Goal: Information Seeking & Learning: Learn about a topic

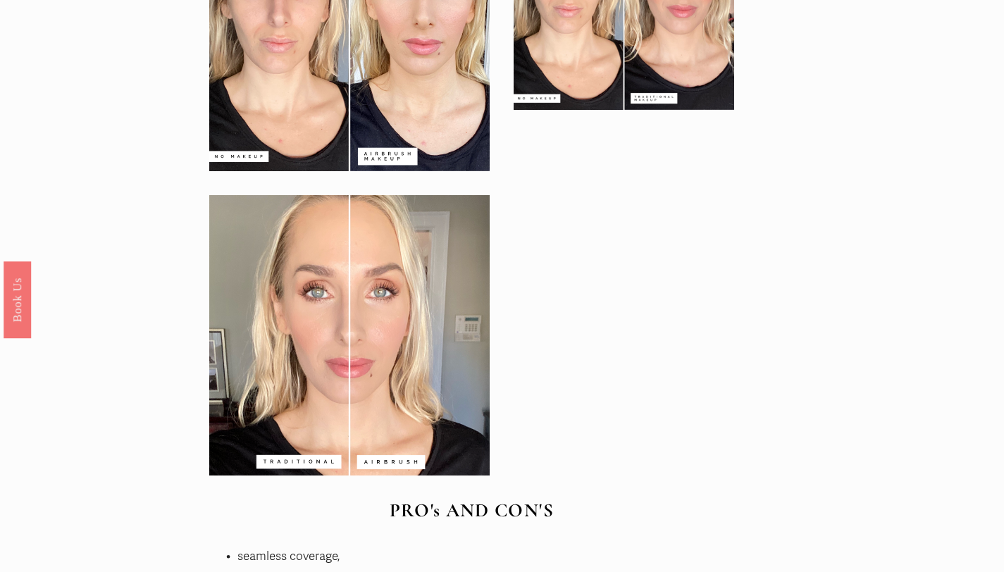
scroll to position [2990, 0]
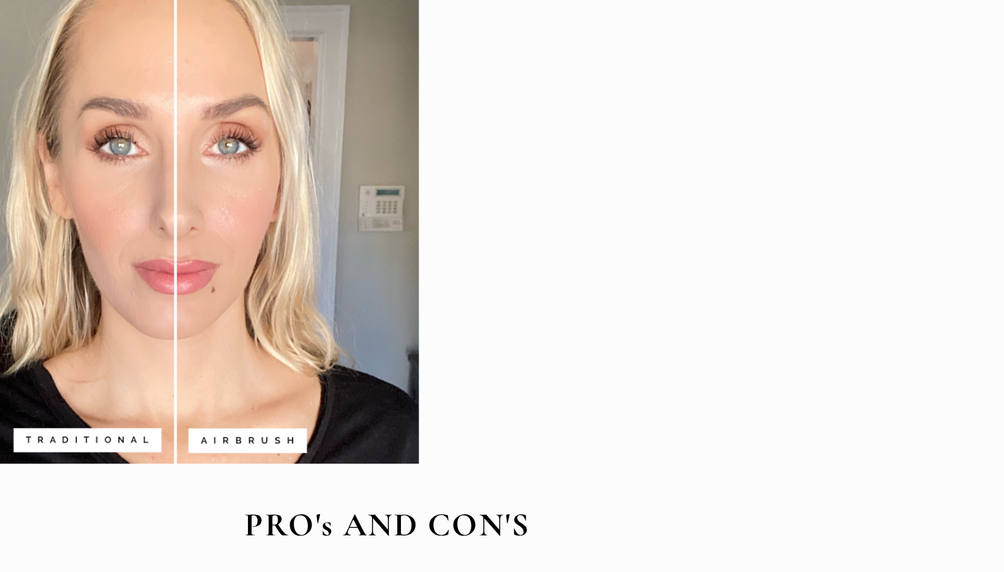
drag, startPoint x: 552, startPoint y: 462, endPoint x: 596, endPoint y: 458, distance: 44.6
click at [593, 459] on div at bounding box center [471, 173] width 549 height 610
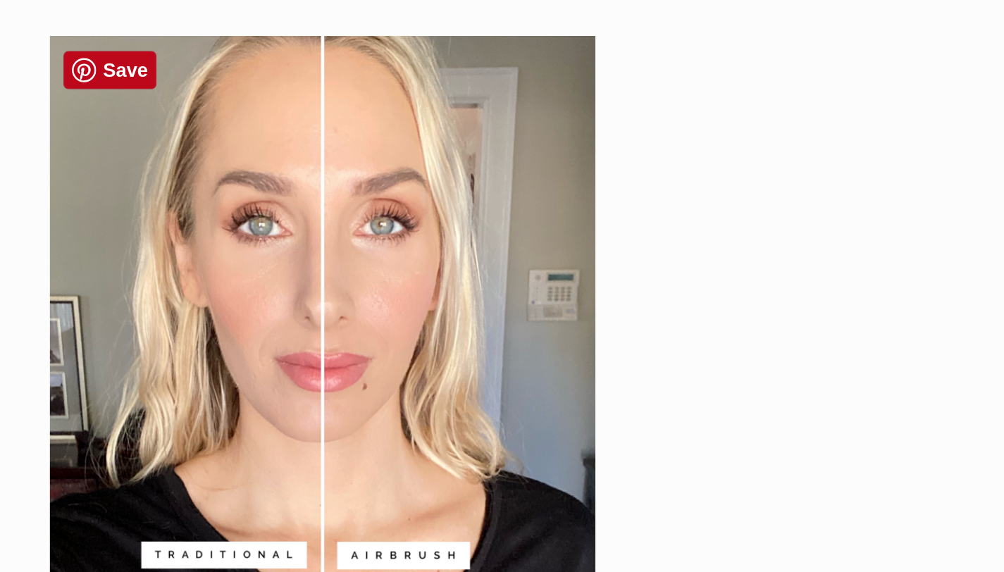
drag, startPoint x: 440, startPoint y: 394, endPoint x: 435, endPoint y: 460, distance: 66.4
click at [435, 460] on div at bounding box center [349, 325] width 281 height 281
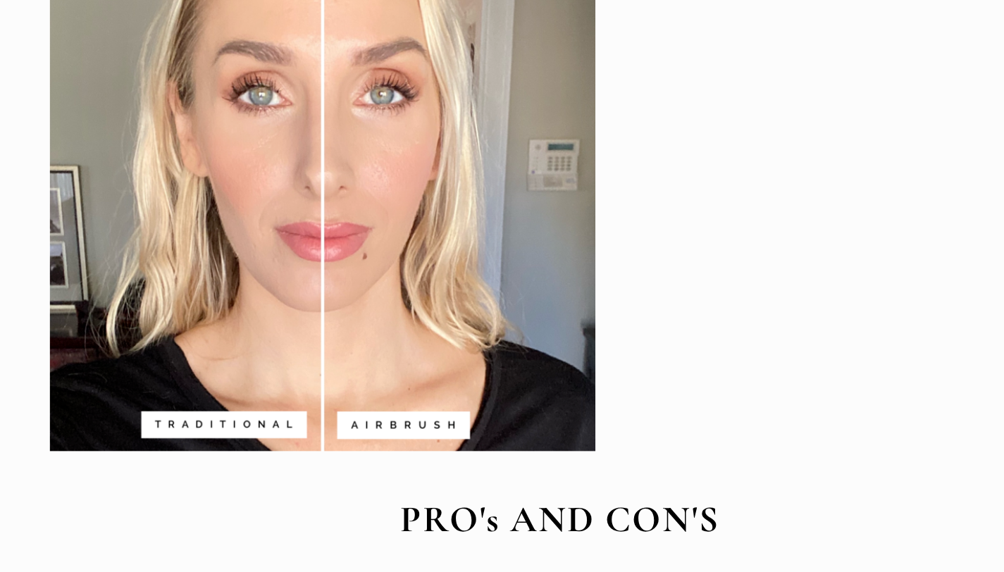
click at [449, 505] on strong "PRO's AND CON'S" at bounding box center [472, 500] width 164 height 23
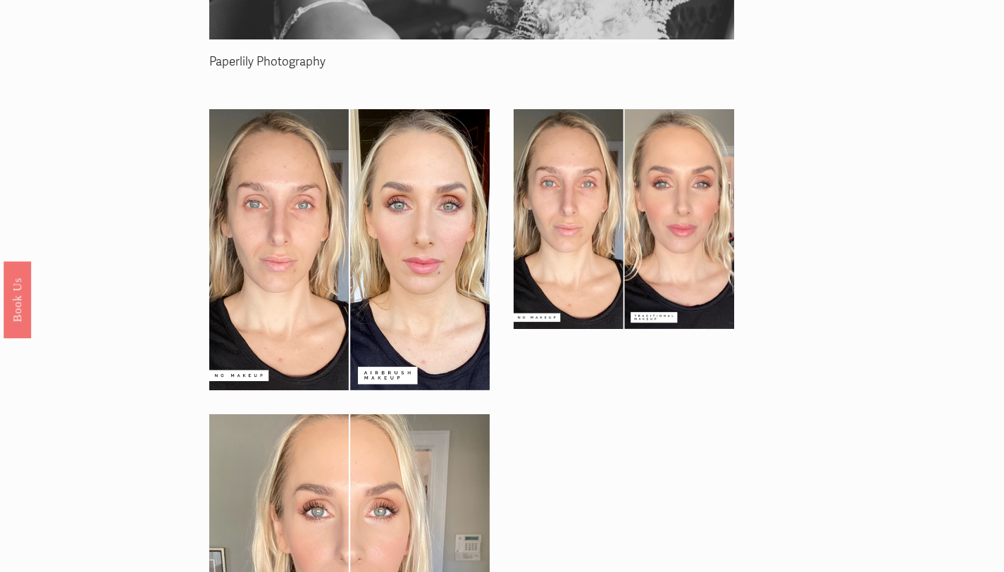
scroll to position [2759, 0]
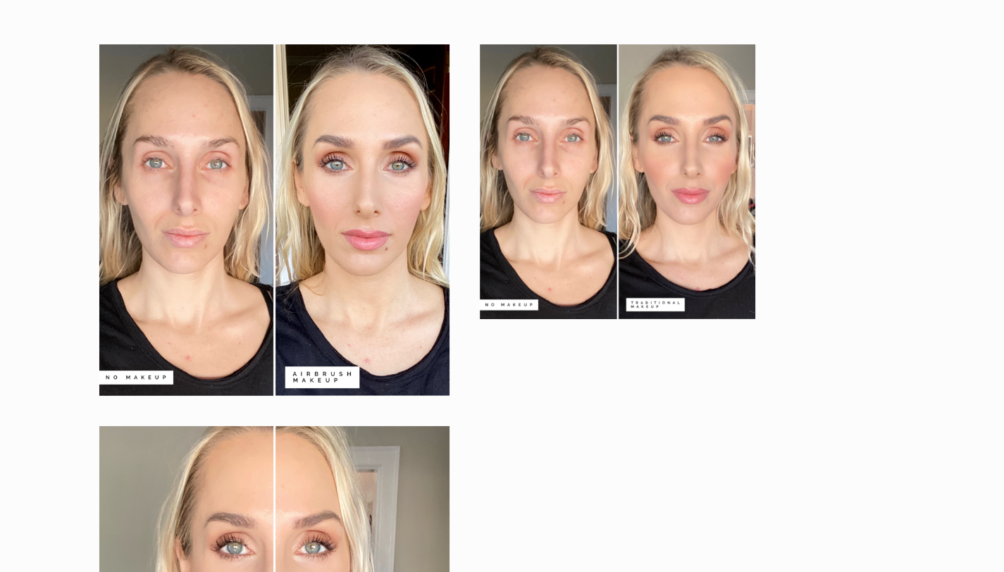
click at [650, 371] on div at bounding box center [471, 404] width 549 height 610
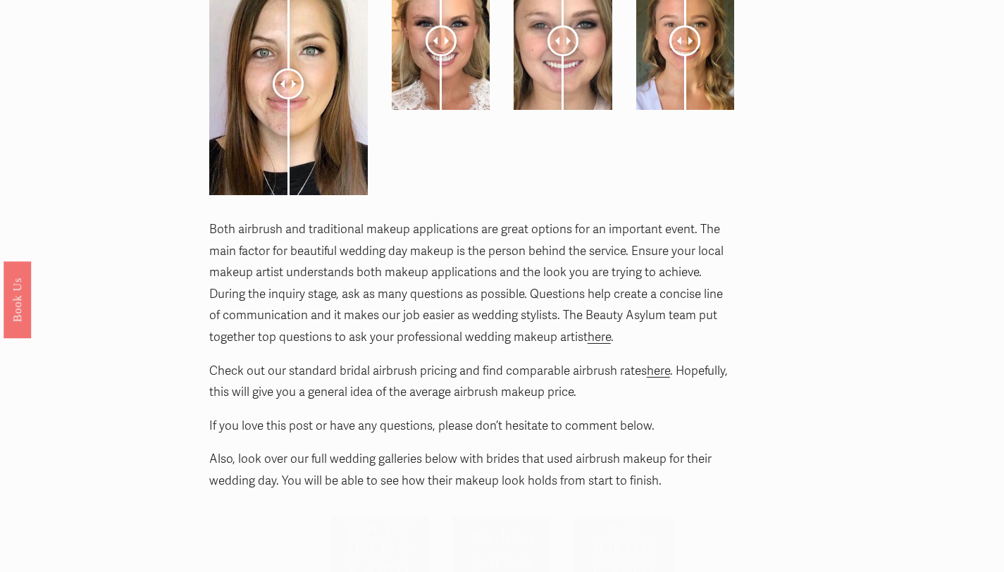
scroll to position [5334, 0]
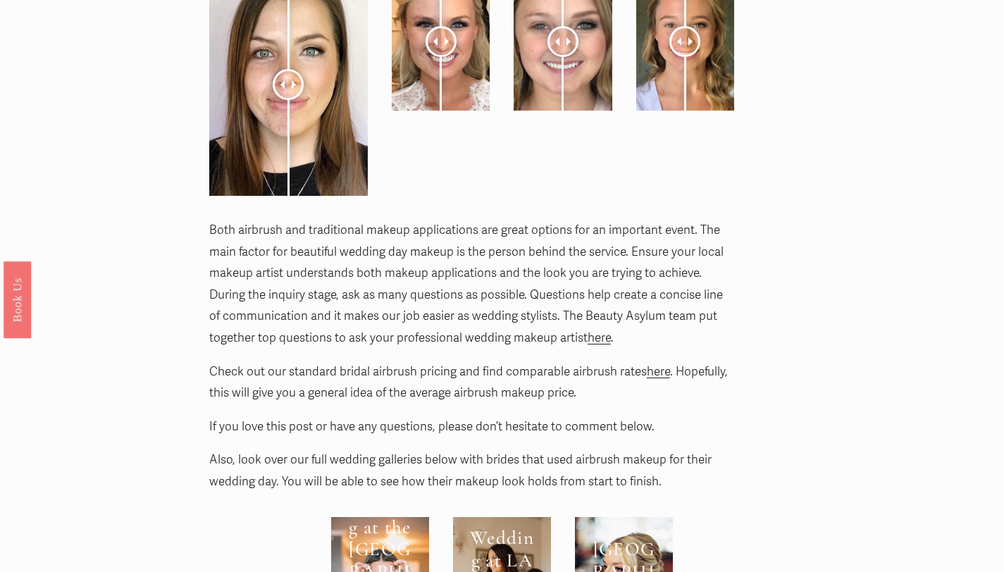
click at [591, 391] on p "Check out our standard bridal airbrush pricing and find comparable airbrush rat…" at bounding box center [471, 382] width 525 height 43
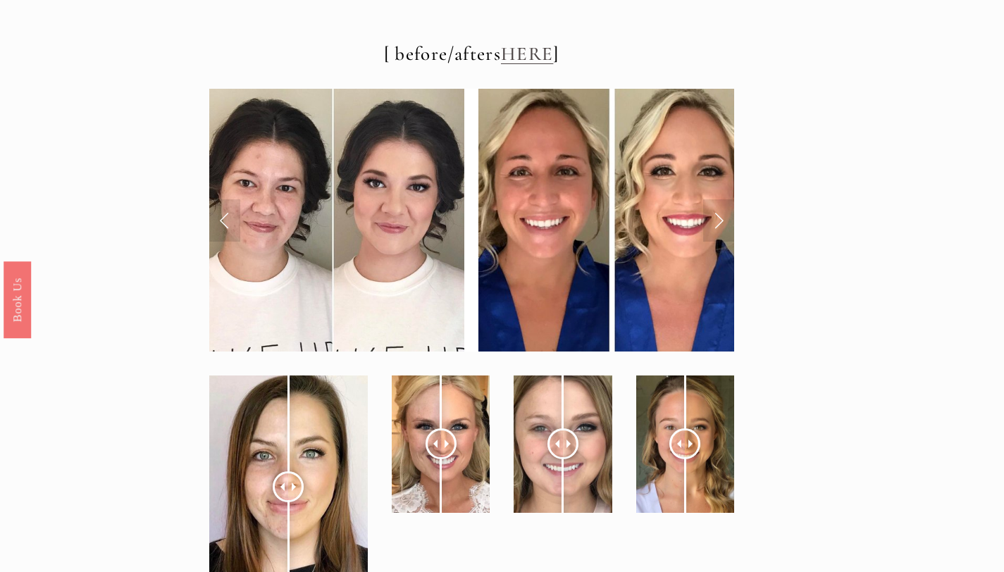
scroll to position [4930, 0]
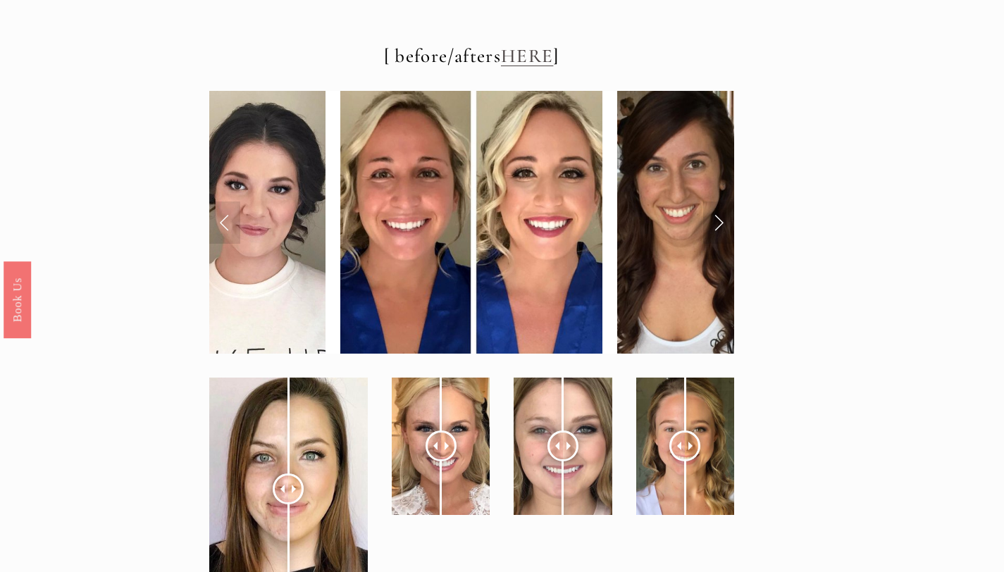
click at [435, 290] on img at bounding box center [471, 222] width 262 height 262
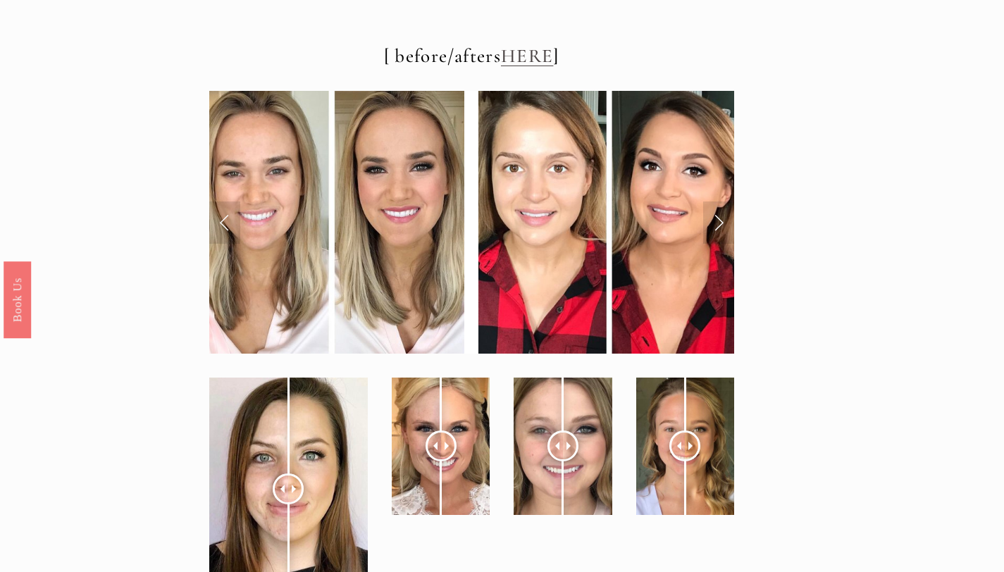
click at [719, 228] on link "Next Slide" at bounding box center [718, 223] width 31 height 42
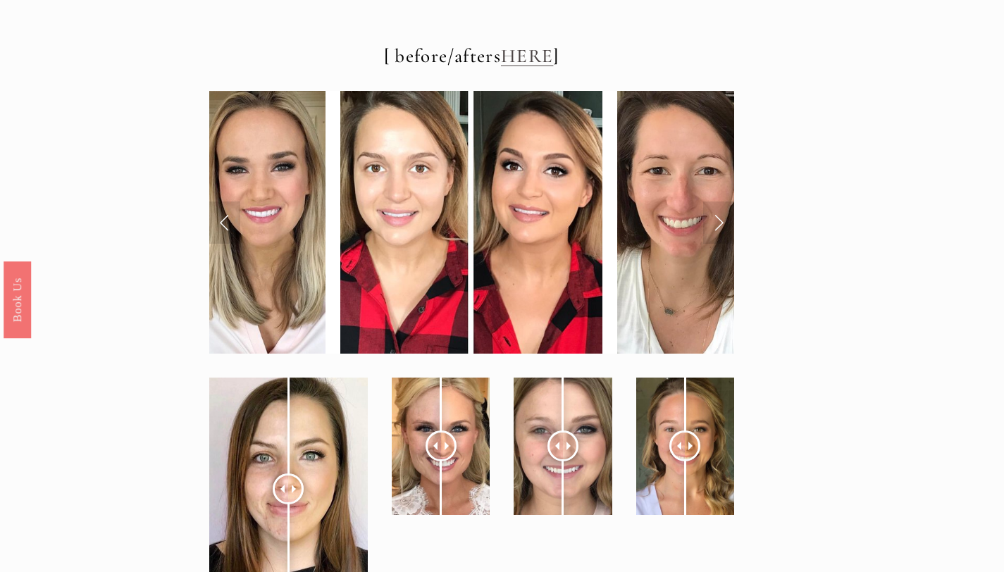
click at [719, 228] on link "Next Slide" at bounding box center [718, 223] width 31 height 42
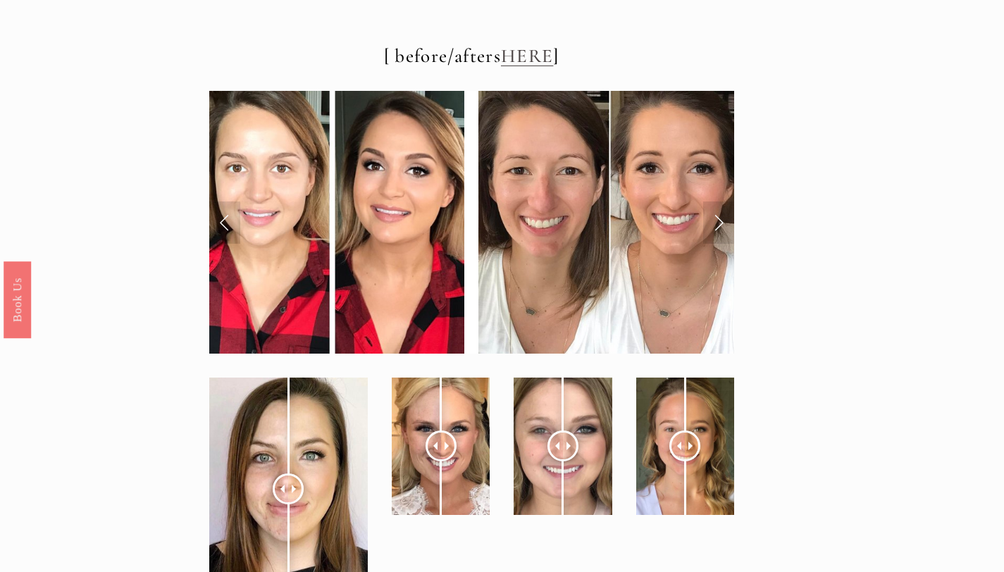
click at [719, 228] on link "Next Slide" at bounding box center [718, 223] width 31 height 42
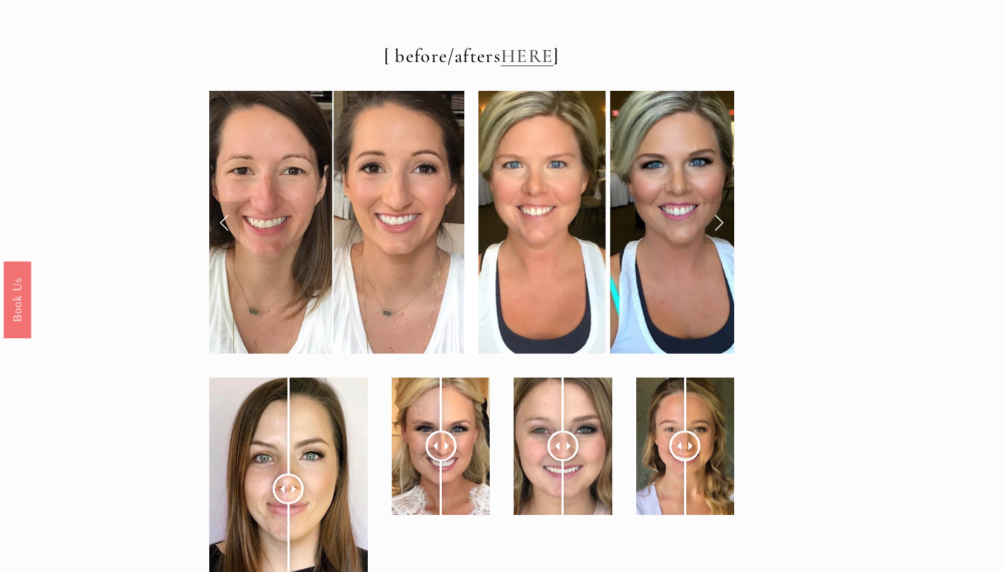
click at [719, 228] on link "Next Slide" at bounding box center [718, 223] width 31 height 42
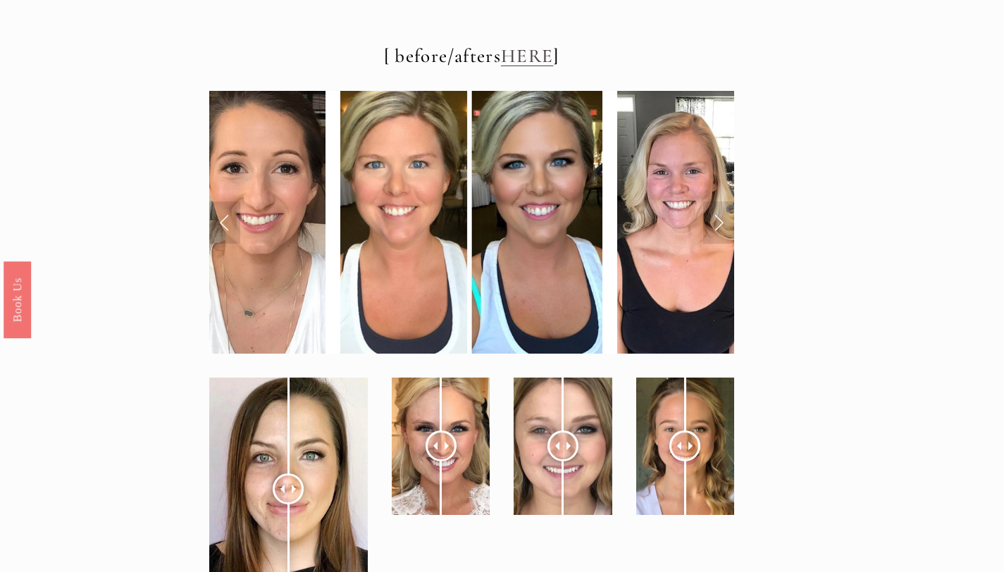
click at [719, 228] on link "Next Slide" at bounding box center [718, 223] width 31 height 42
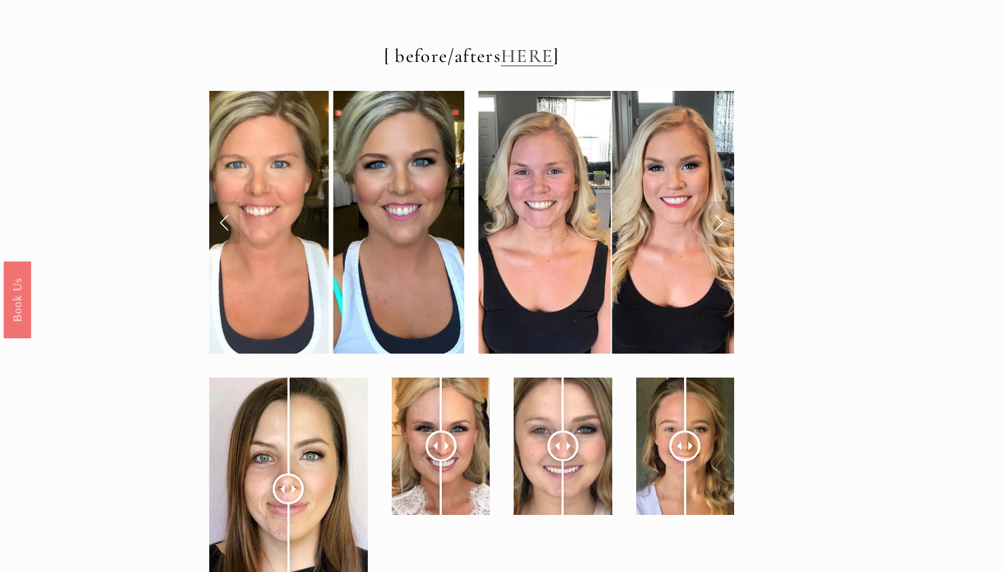
click at [719, 228] on link "Next Slide" at bounding box center [718, 223] width 31 height 42
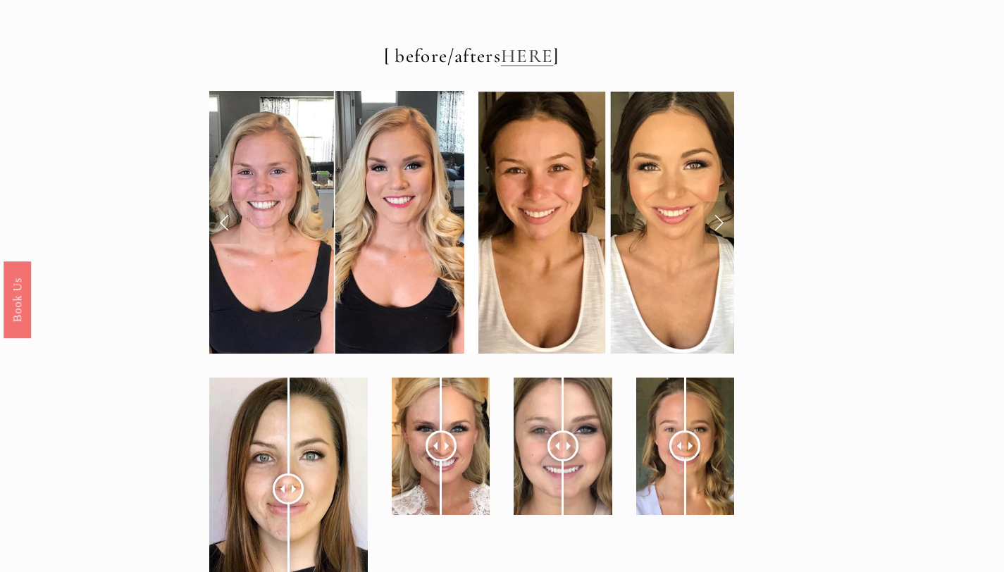
click at [719, 228] on link "Next Slide" at bounding box center [718, 223] width 31 height 42
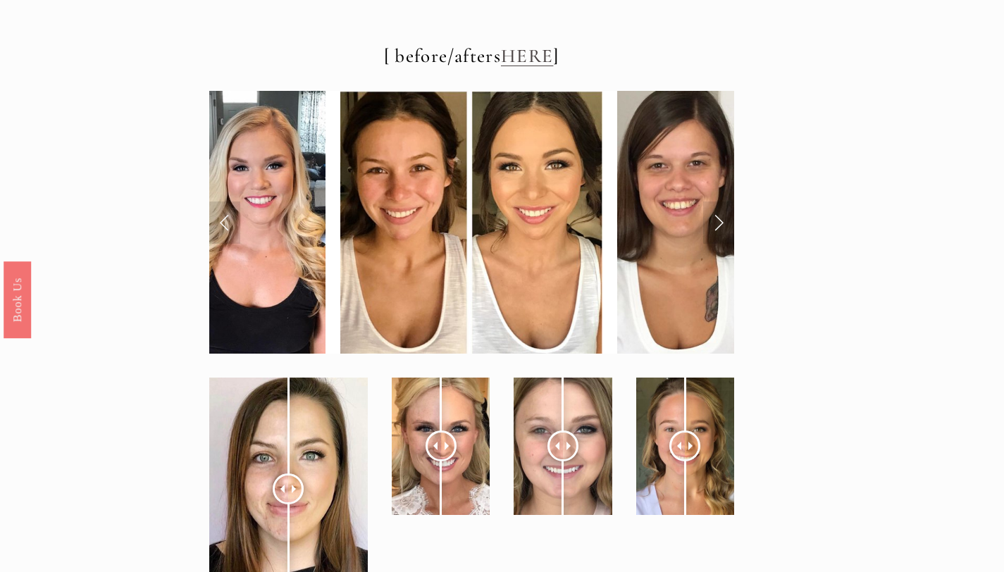
click at [719, 228] on link "Next Slide" at bounding box center [718, 223] width 31 height 42
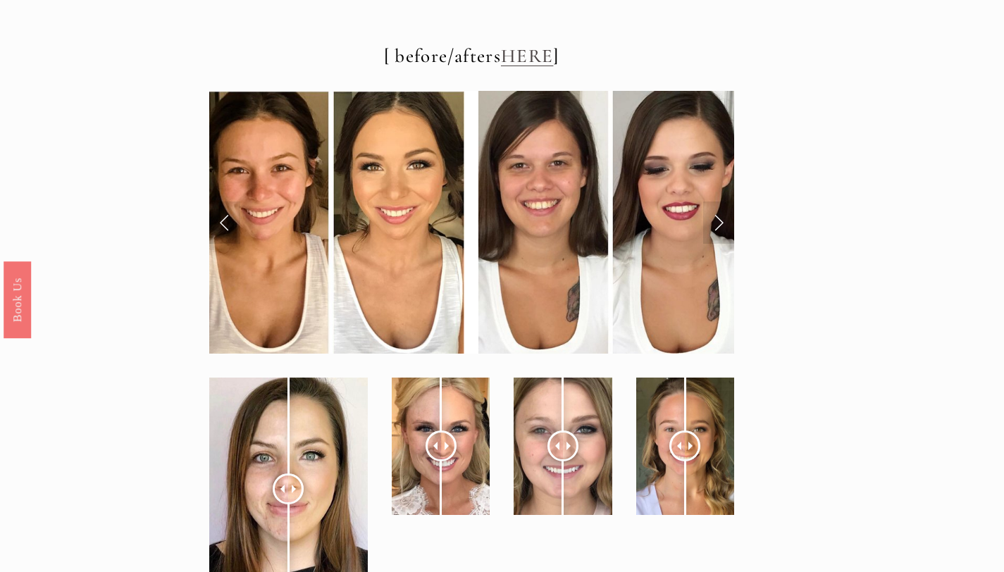
click at [719, 228] on link "Next Slide" at bounding box center [718, 223] width 31 height 42
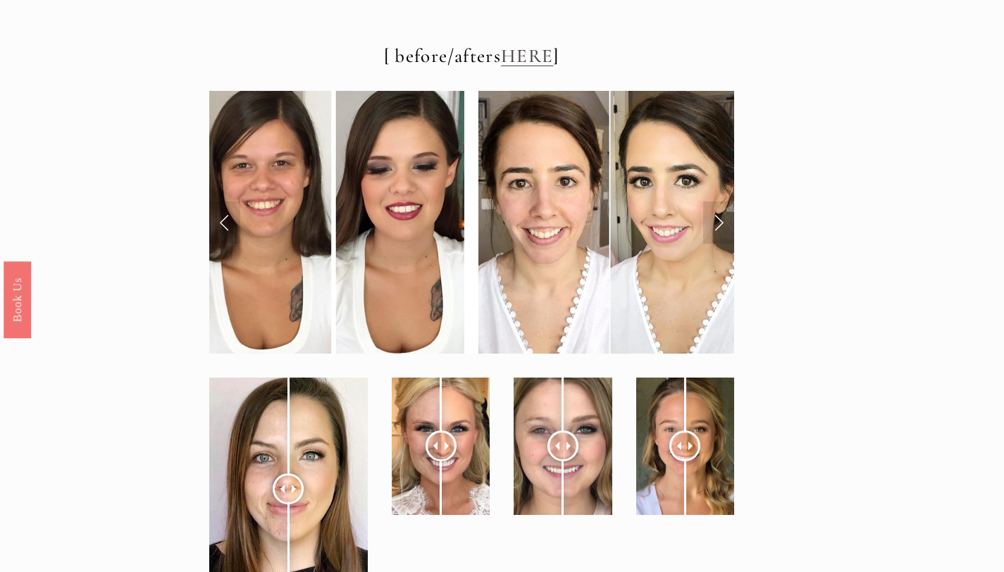
click at [719, 228] on link "Next Slide" at bounding box center [718, 223] width 31 height 42
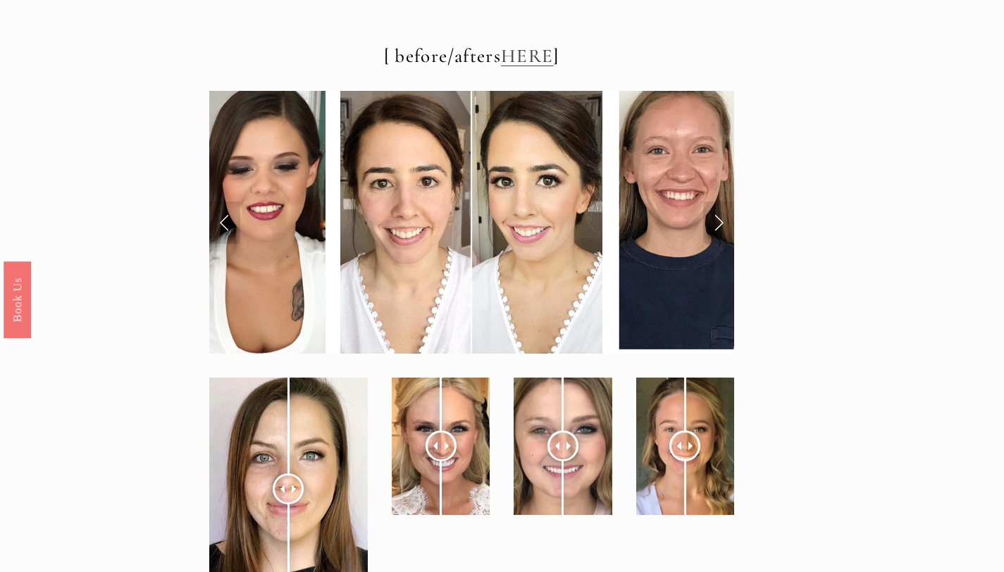
click at [719, 228] on link "Next Slide" at bounding box center [718, 223] width 31 height 42
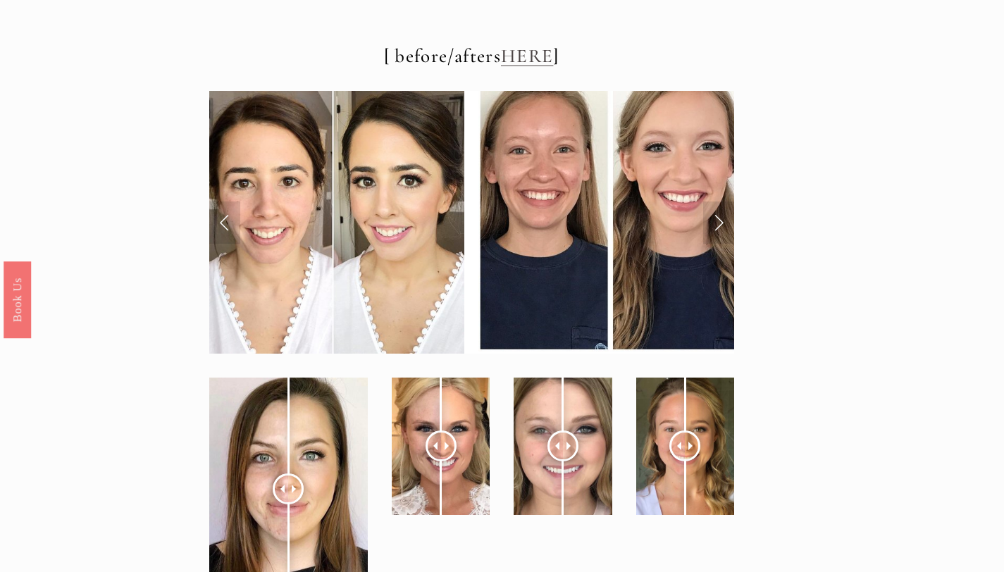
click at [719, 228] on link "Next Slide" at bounding box center [718, 223] width 31 height 42
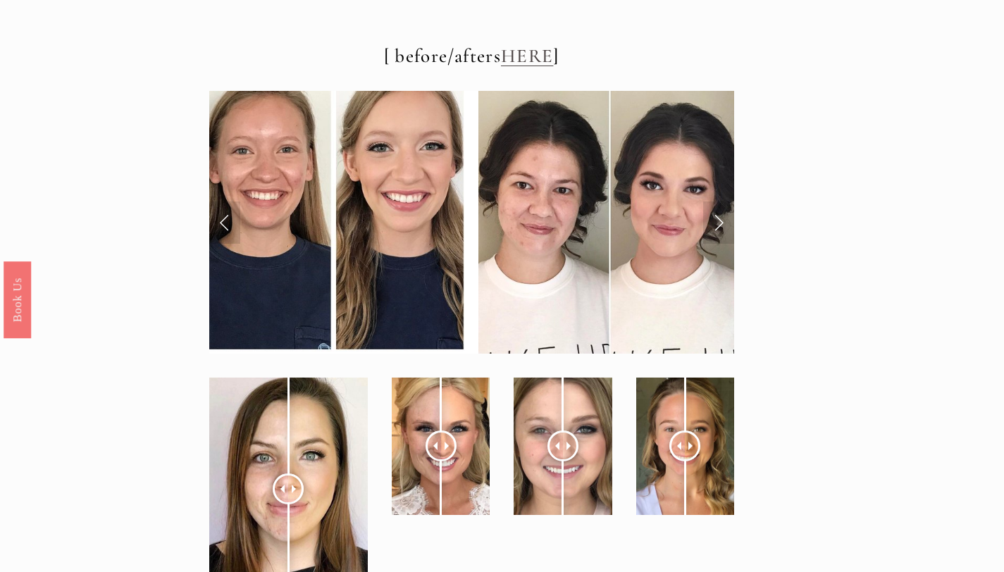
click at [719, 228] on link "Next Slide" at bounding box center [718, 223] width 31 height 42
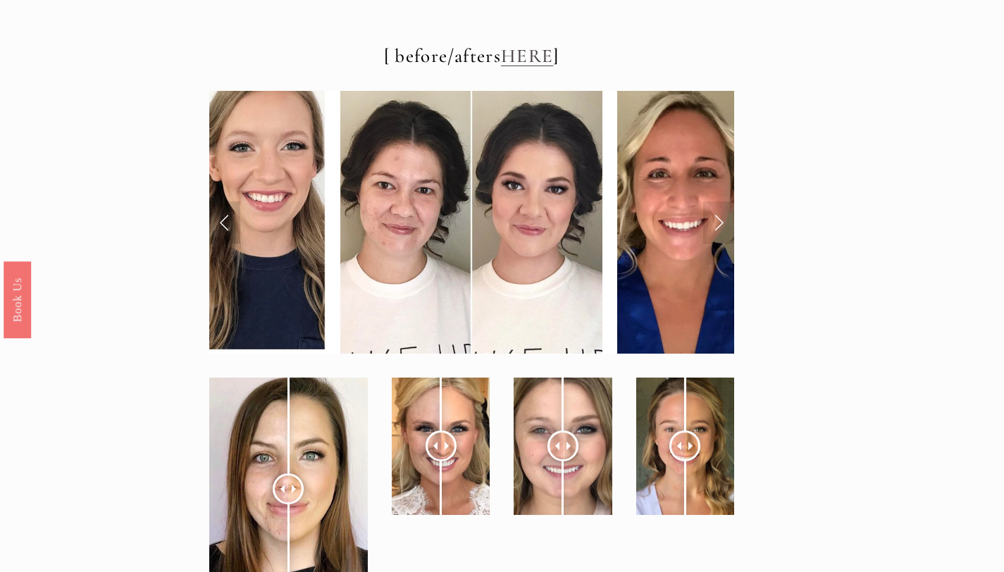
click at [719, 228] on link "Next Slide" at bounding box center [718, 223] width 31 height 42
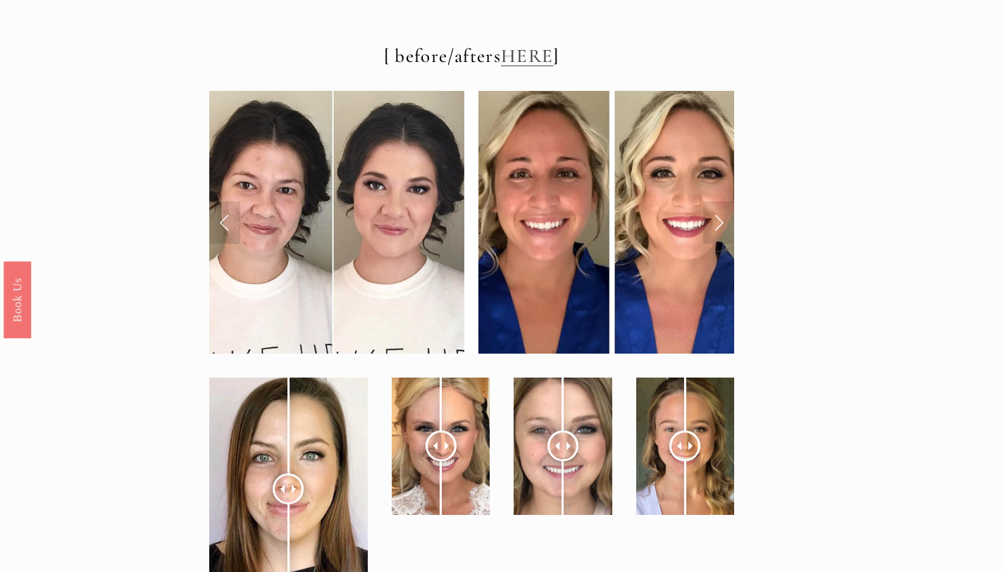
click at [719, 230] on link "Next Slide" at bounding box center [718, 223] width 31 height 42
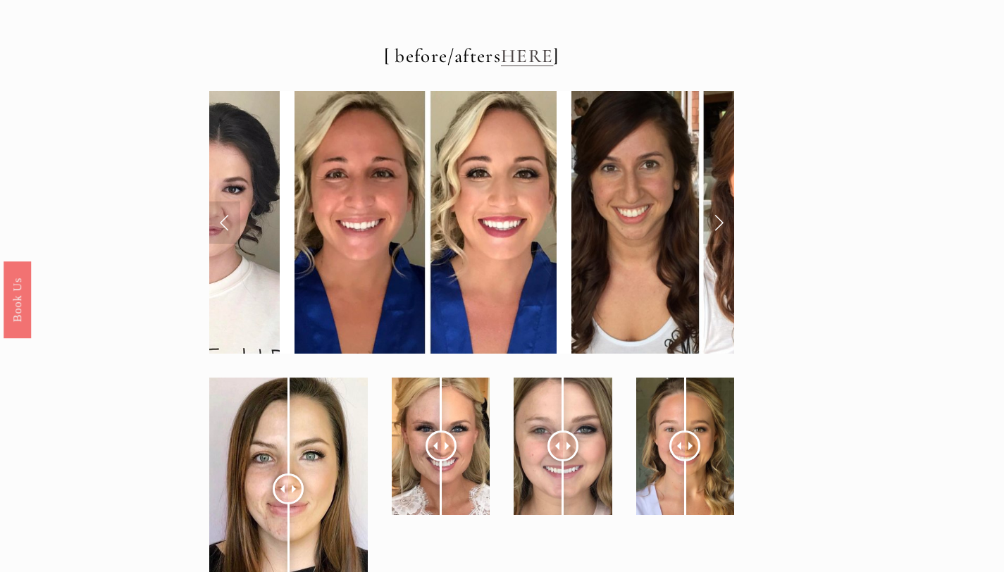
click at [719, 230] on link "Next Slide" at bounding box center [718, 223] width 31 height 42
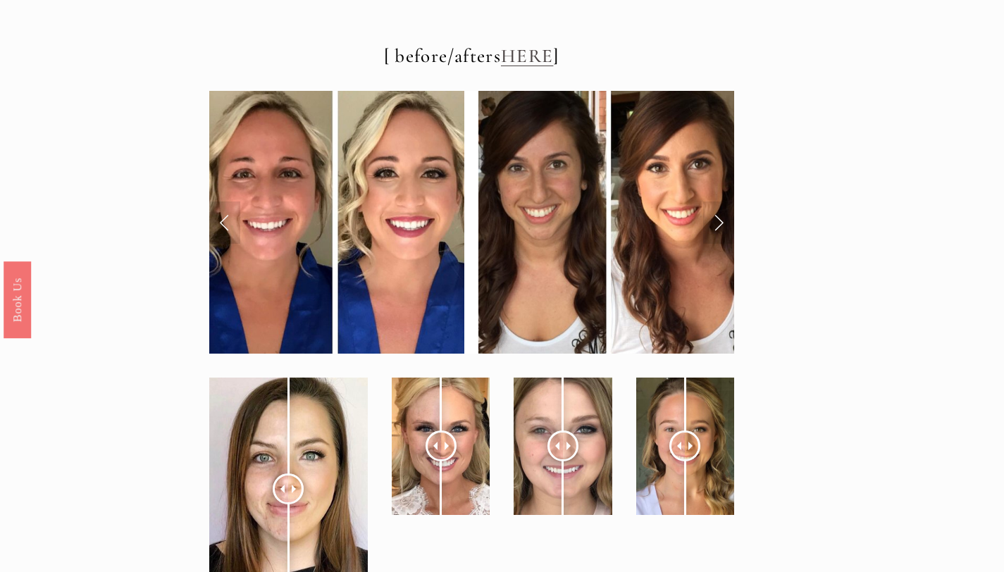
click at [719, 230] on link "Next Slide" at bounding box center [718, 223] width 31 height 42
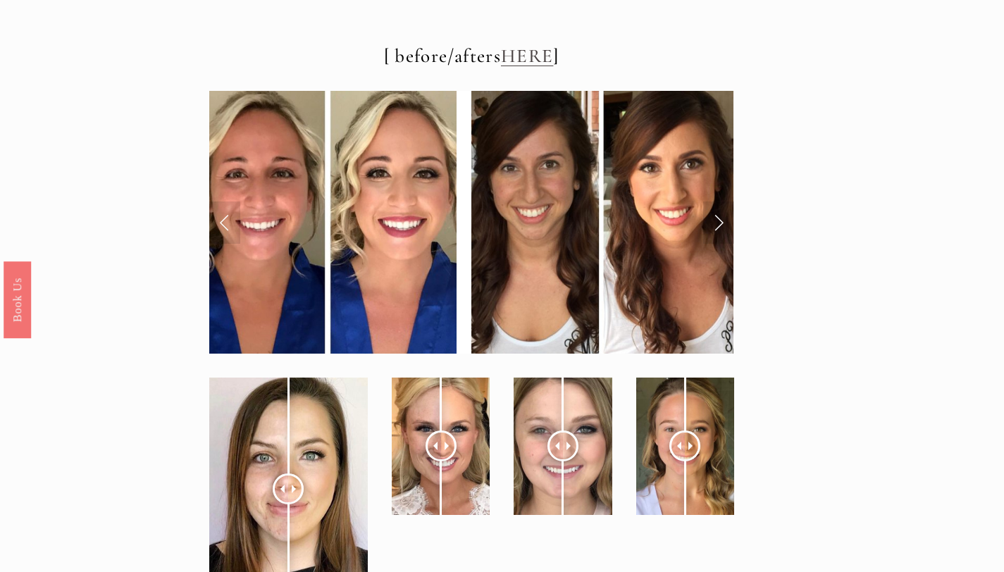
click at [719, 230] on link "Next Slide" at bounding box center [718, 223] width 31 height 42
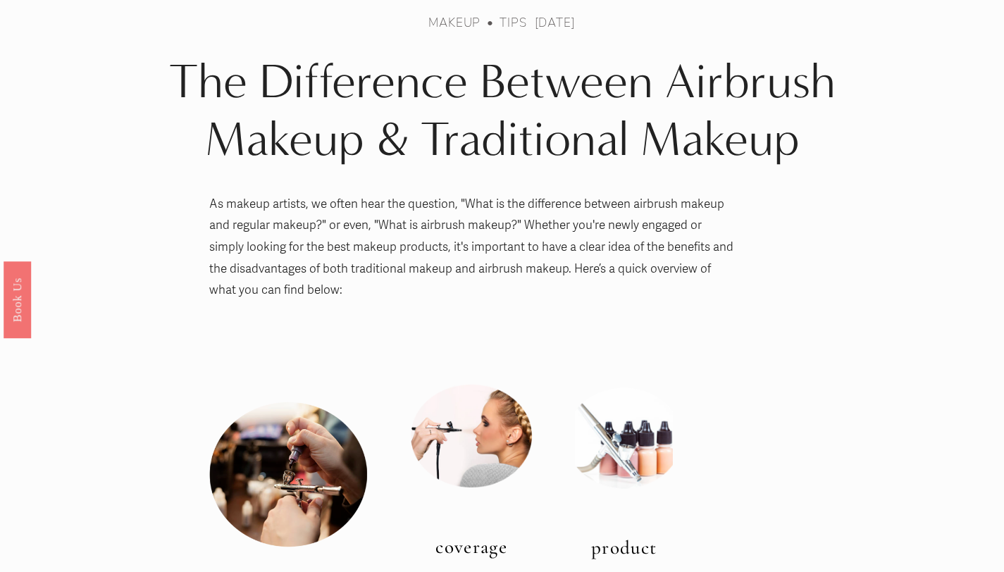
scroll to position [0, 0]
